Goal: Task Accomplishment & Management: Use online tool/utility

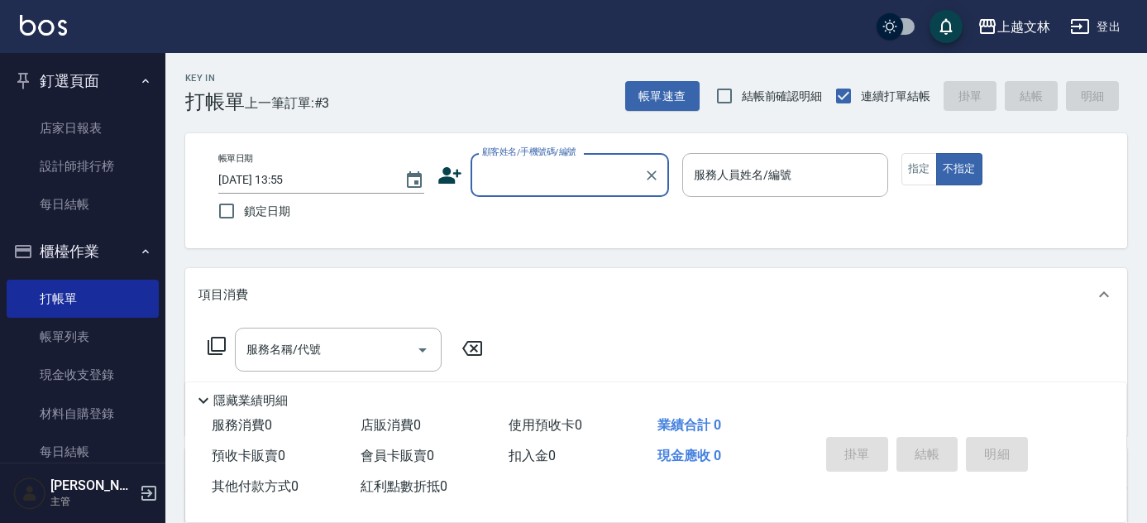
scroll to position [74, 0]
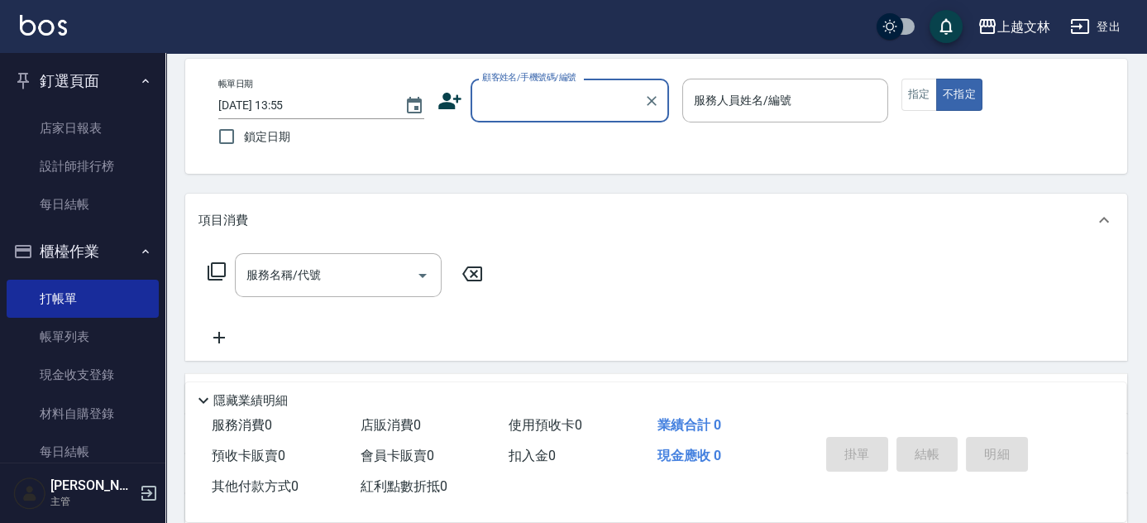
click at [220, 332] on icon at bounding box center [218, 337] width 41 height 20
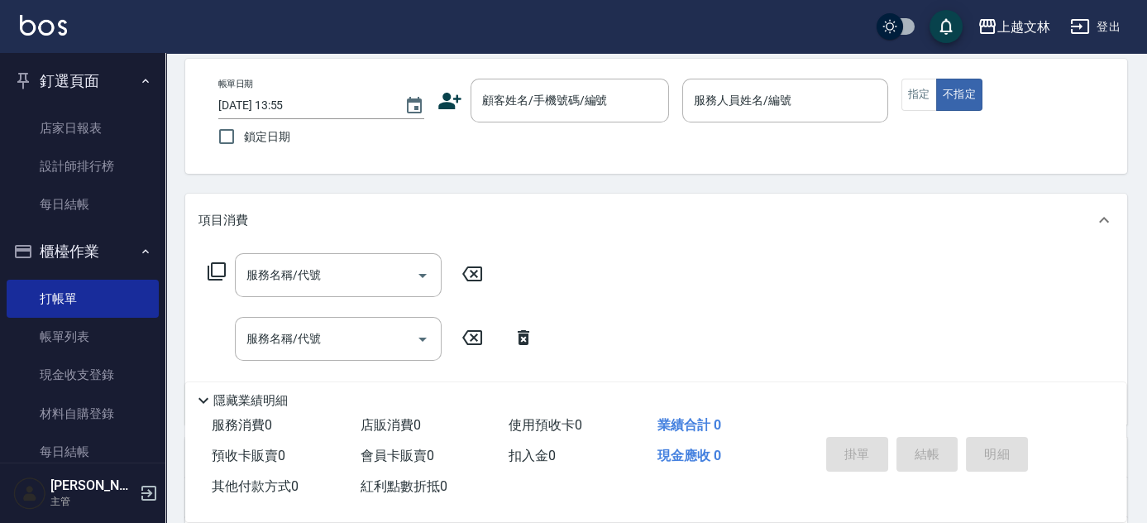
click at [215, 267] on icon at bounding box center [217, 271] width 20 height 20
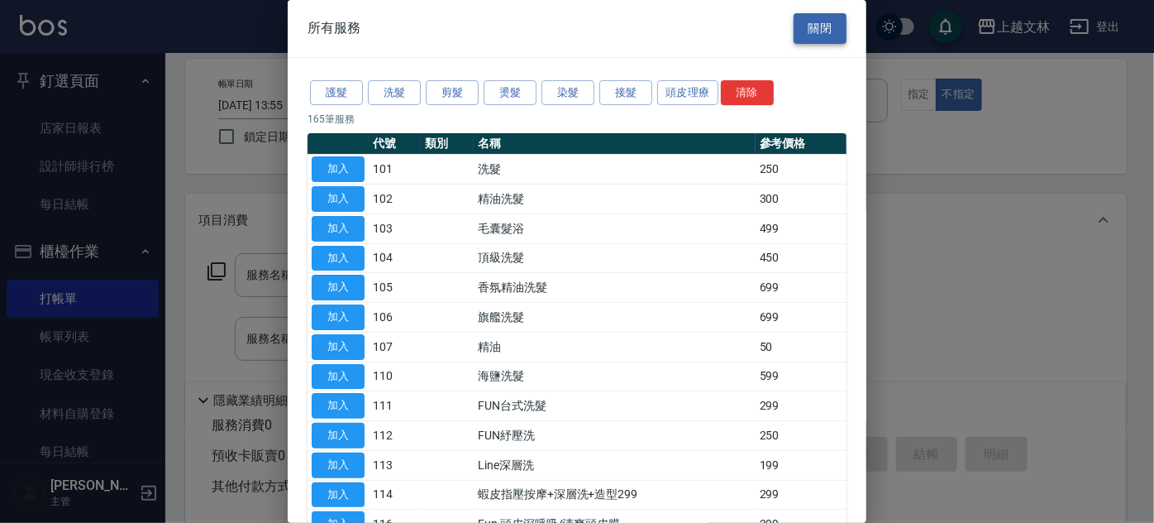
click at [826, 28] on button "關閉" at bounding box center [820, 28] width 53 height 31
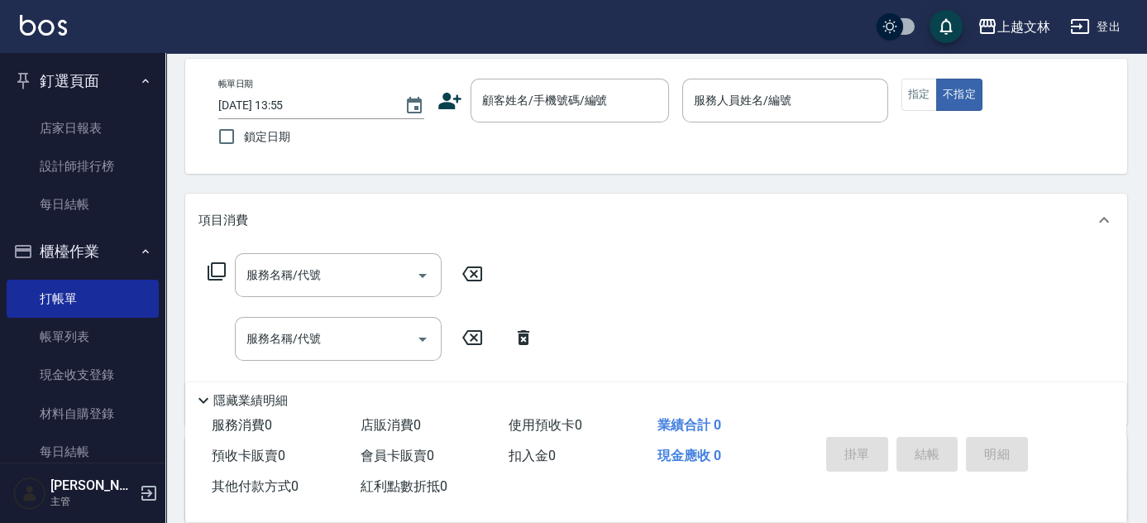
click at [203, 398] on icon at bounding box center [203, 401] width 10 height 6
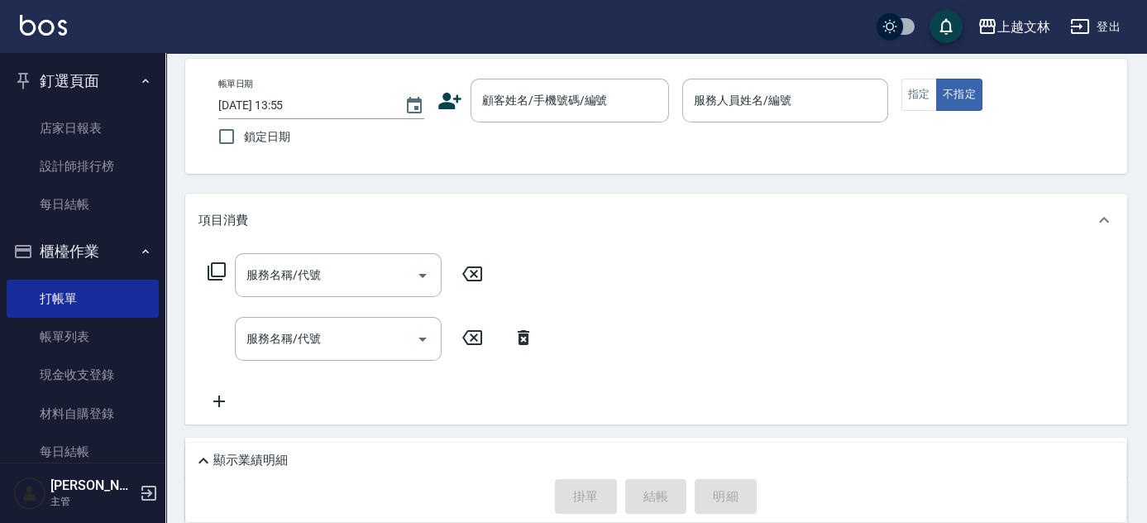
click at [221, 399] on icon at bounding box center [218, 401] width 41 height 20
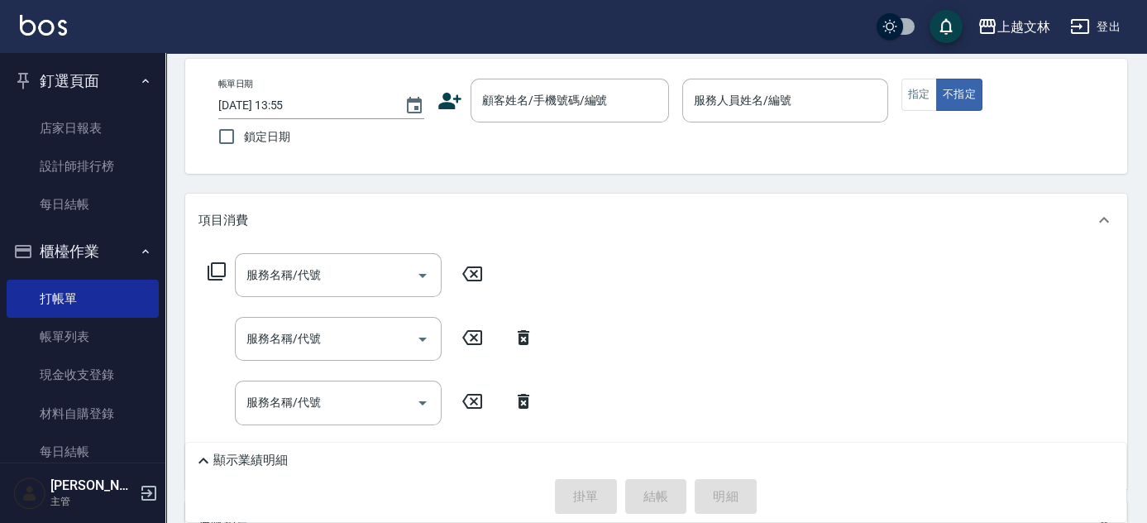
click at [468, 275] on icon at bounding box center [471, 274] width 41 height 20
click at [474, 346] on icon at bounding box center [471, 337] width 41 height 20
click at [475, 341] on icon at bounding box center [471, 337] width 41 height 20
click at [474, 397] on icon at bounding box center [471, 401] width 41 height 20
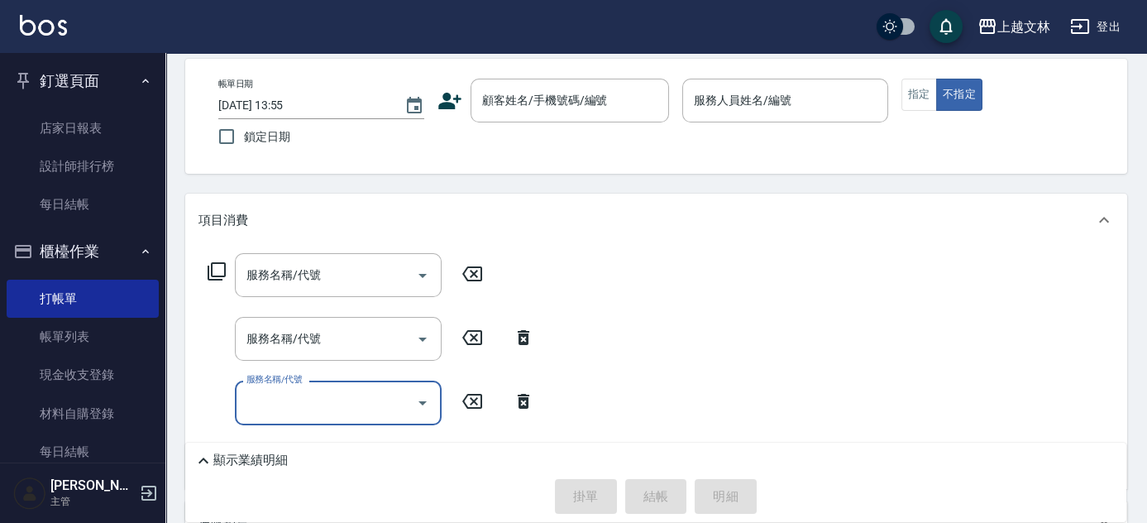
click at [525, 328] on icon at bounding box center [523, 337] width 41 height 20
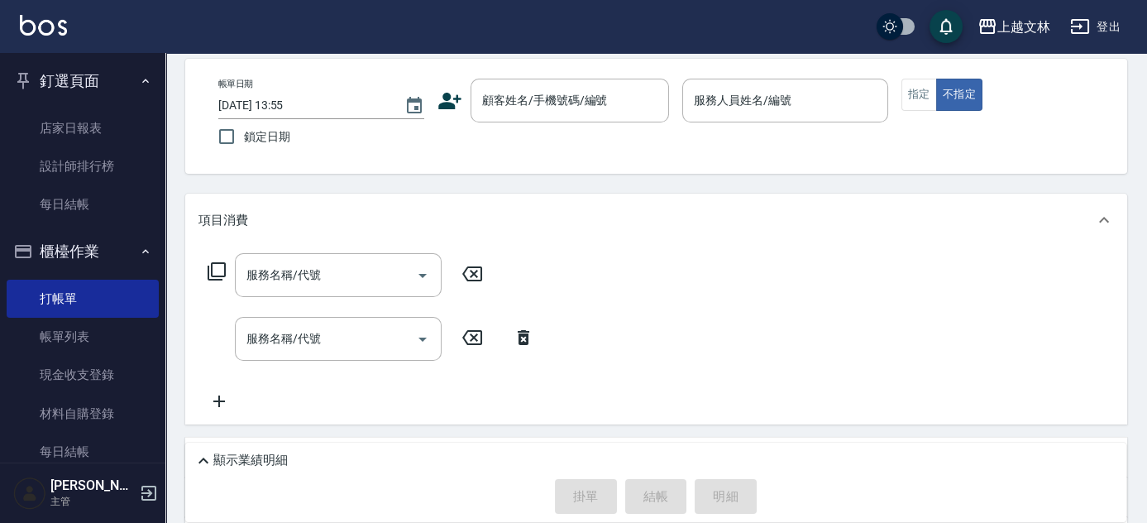
click at [528, 337] on icon at bounding box center [523, 337] width 41 height 20
